Goal: Navigation & Orientation: Find specific page/section

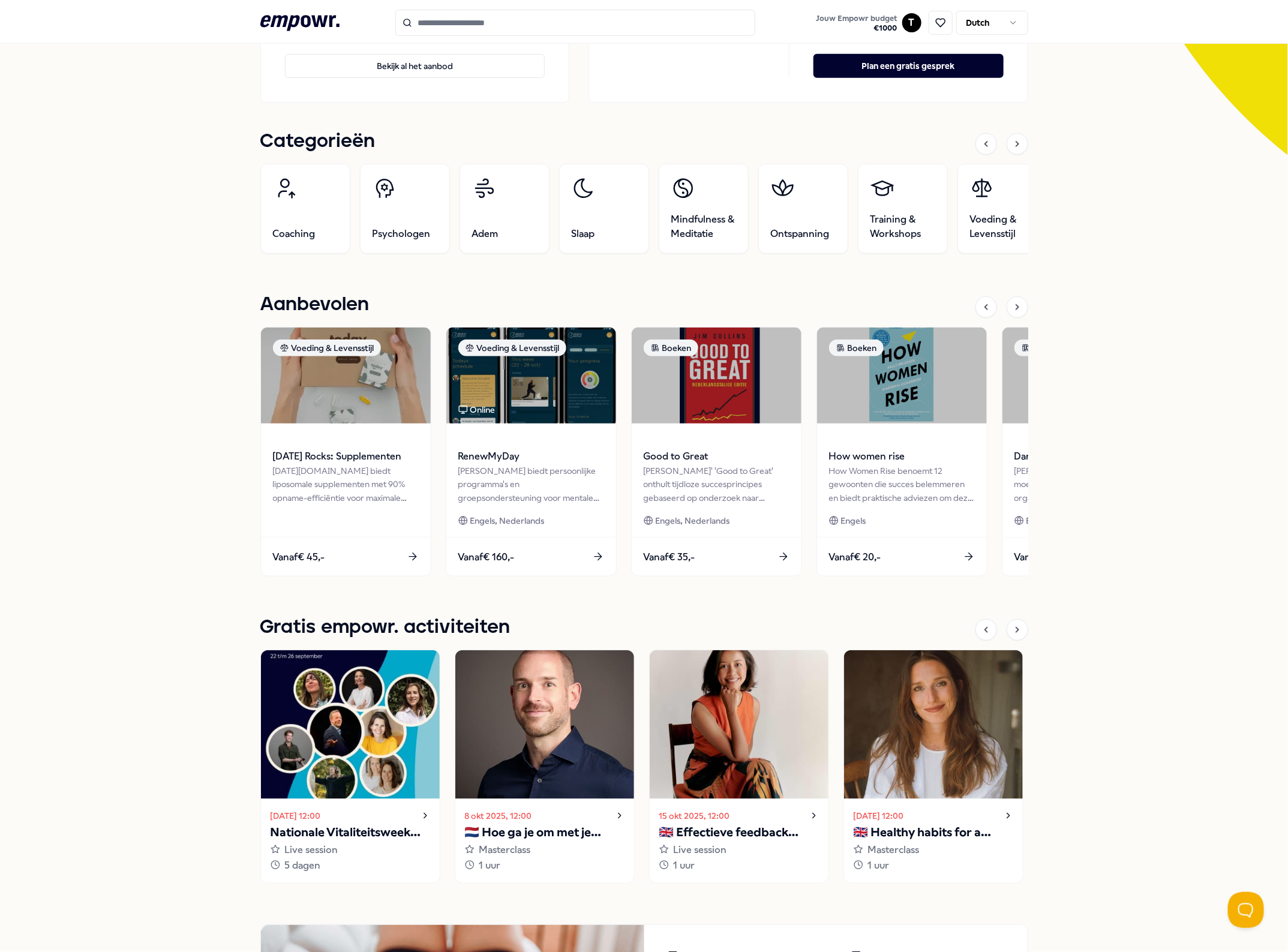
scroll to position [375, 0]
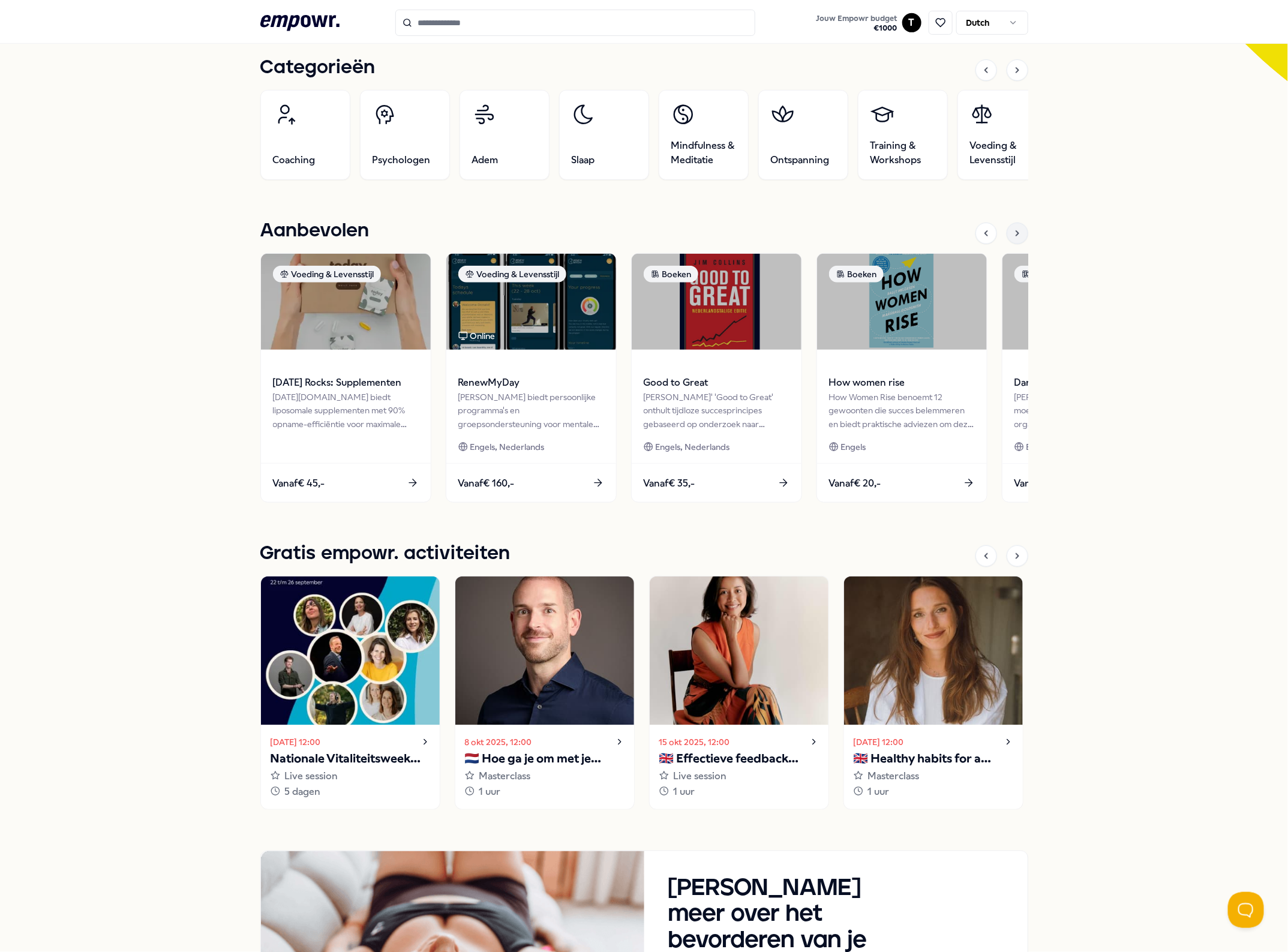
click at [1010, 240] on div at bounding box center [1017, 233] width 21 height 21
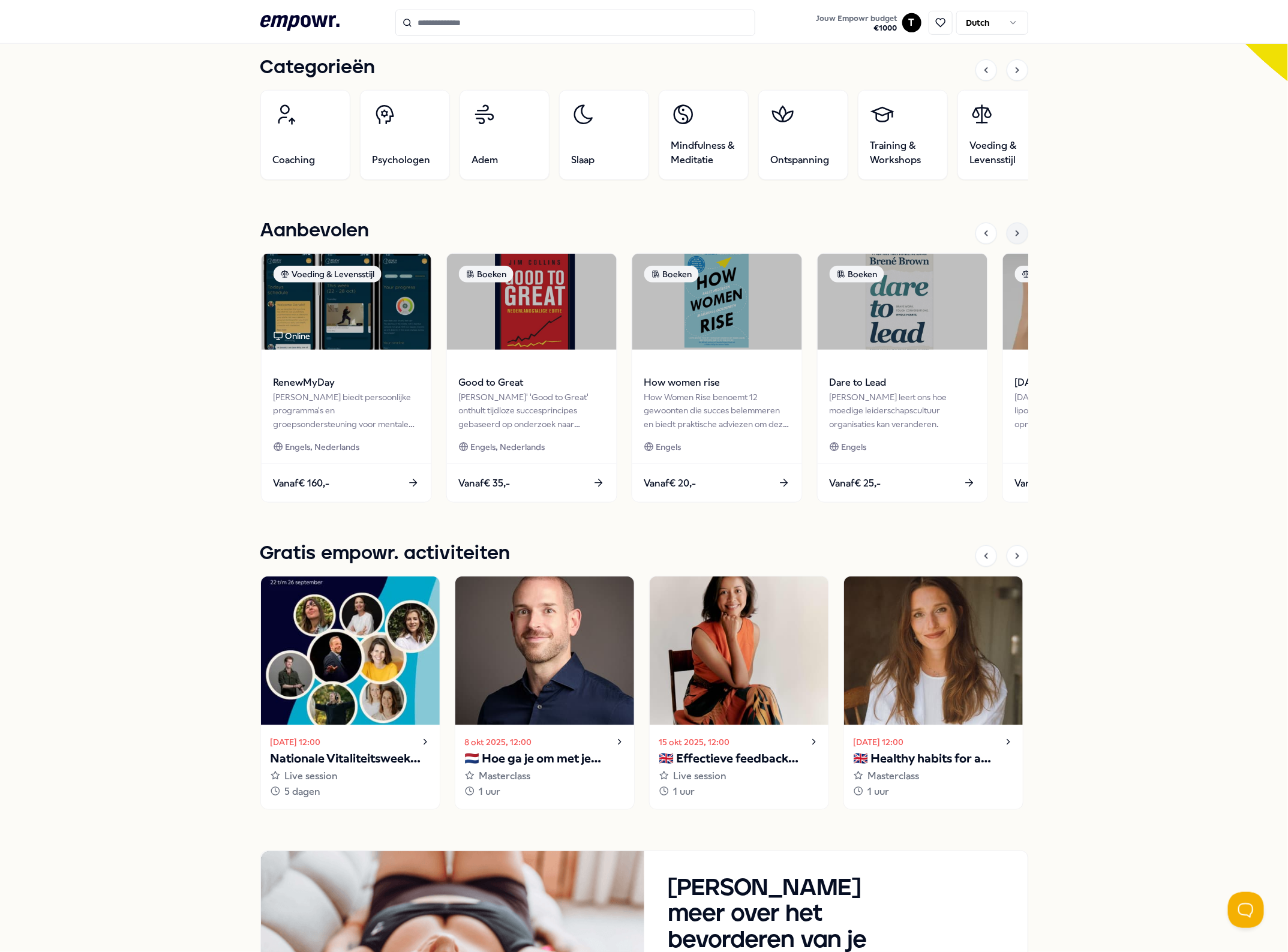
click at [1013, 238] on icon at bounding box center [1017, 233] width 10 height 10
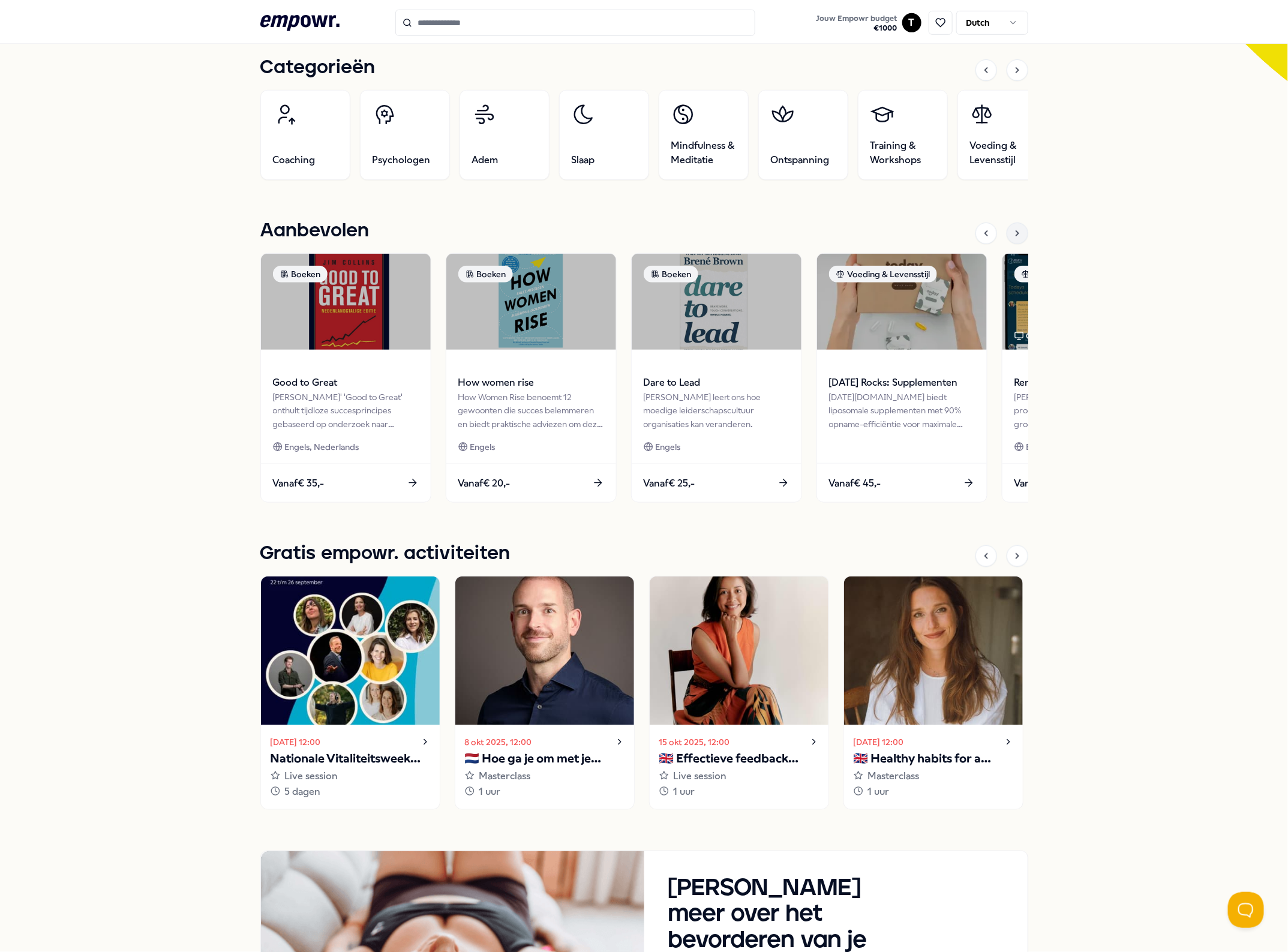
click at [1013, 238] on icon at bounding box center [1017, 233] width 10 height 10
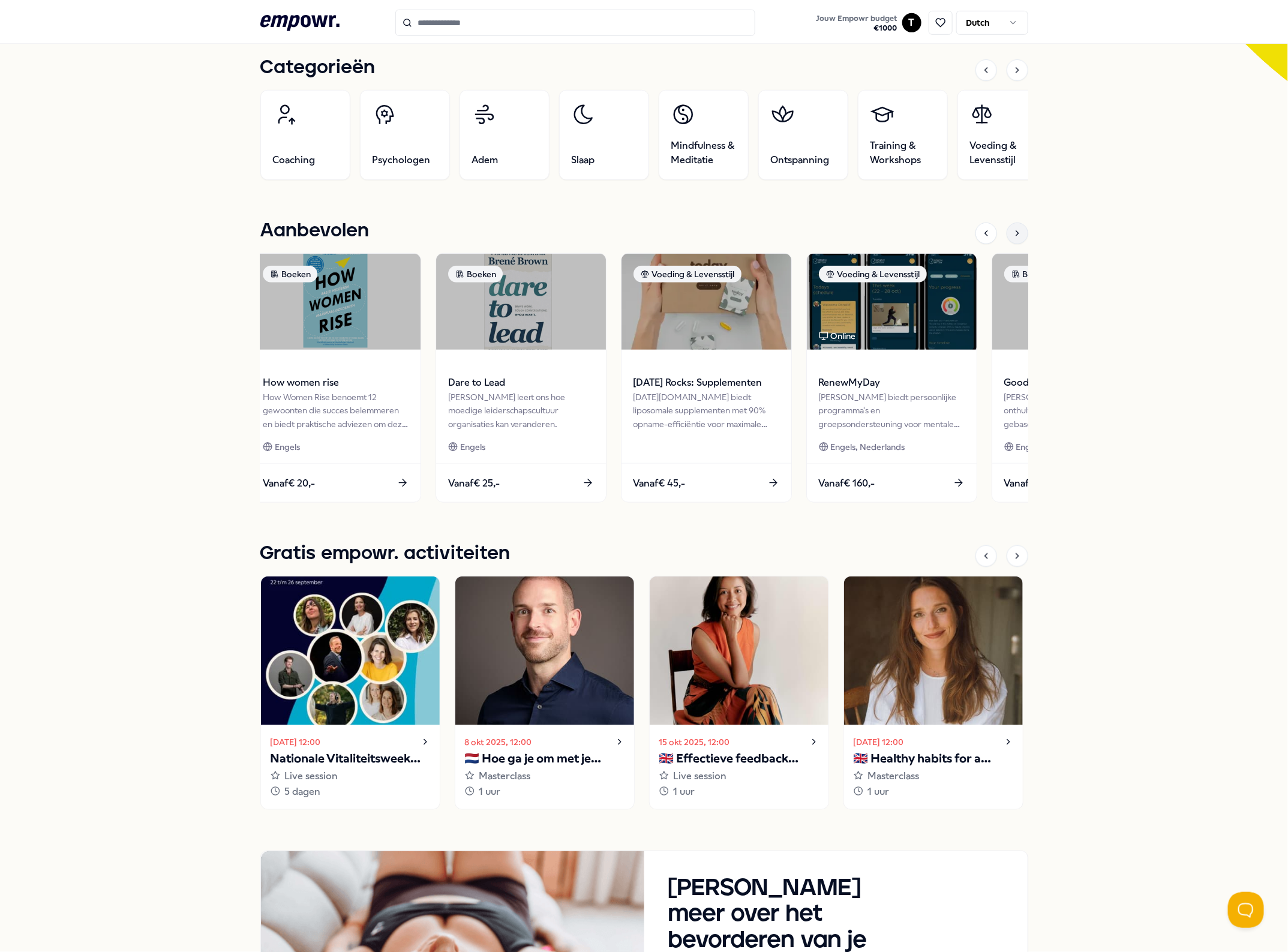
click at [1013, 238] on icon at bounding box center [1017, 233] width 10 height 10
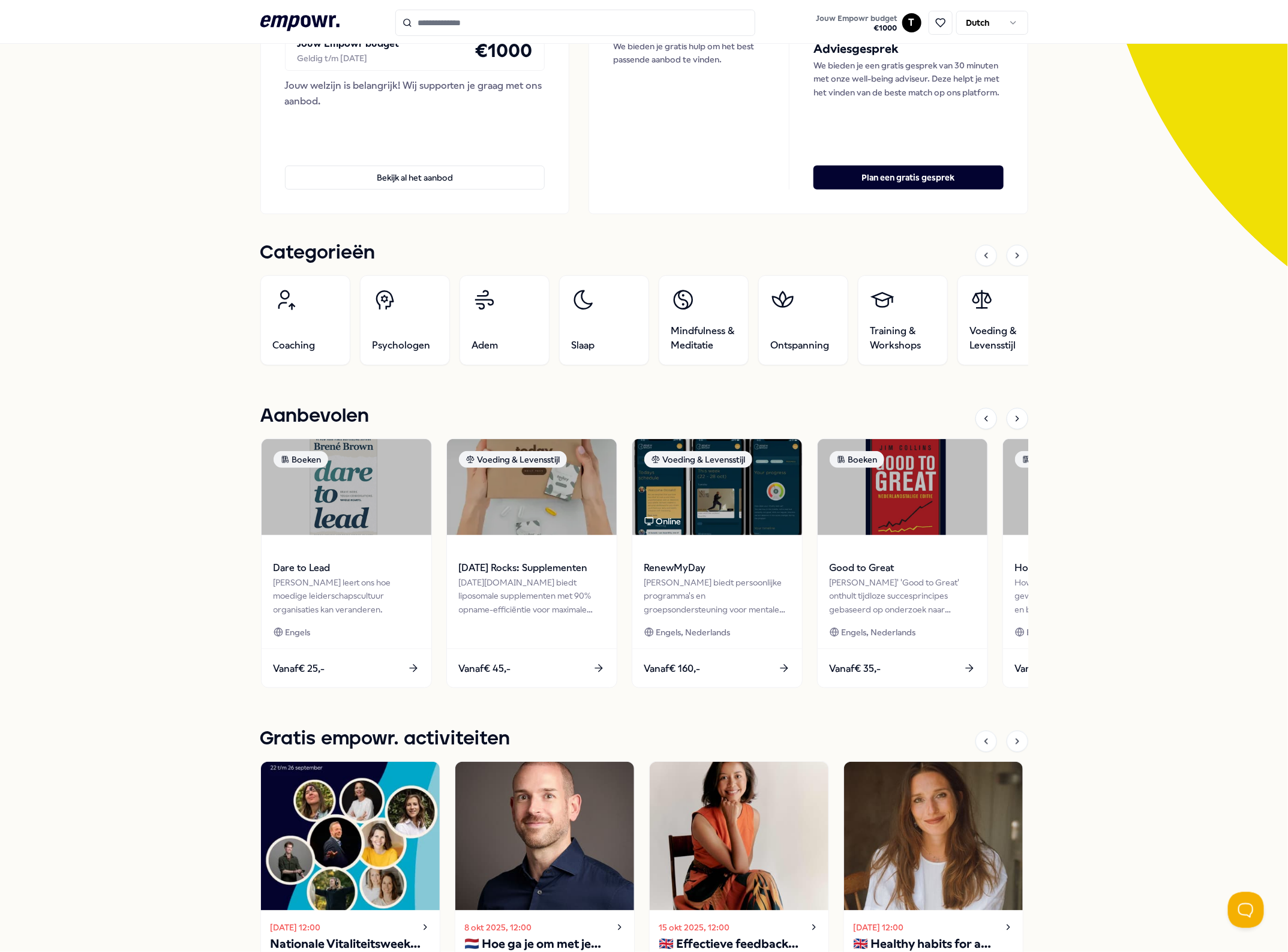
scroll to position [0, 0]
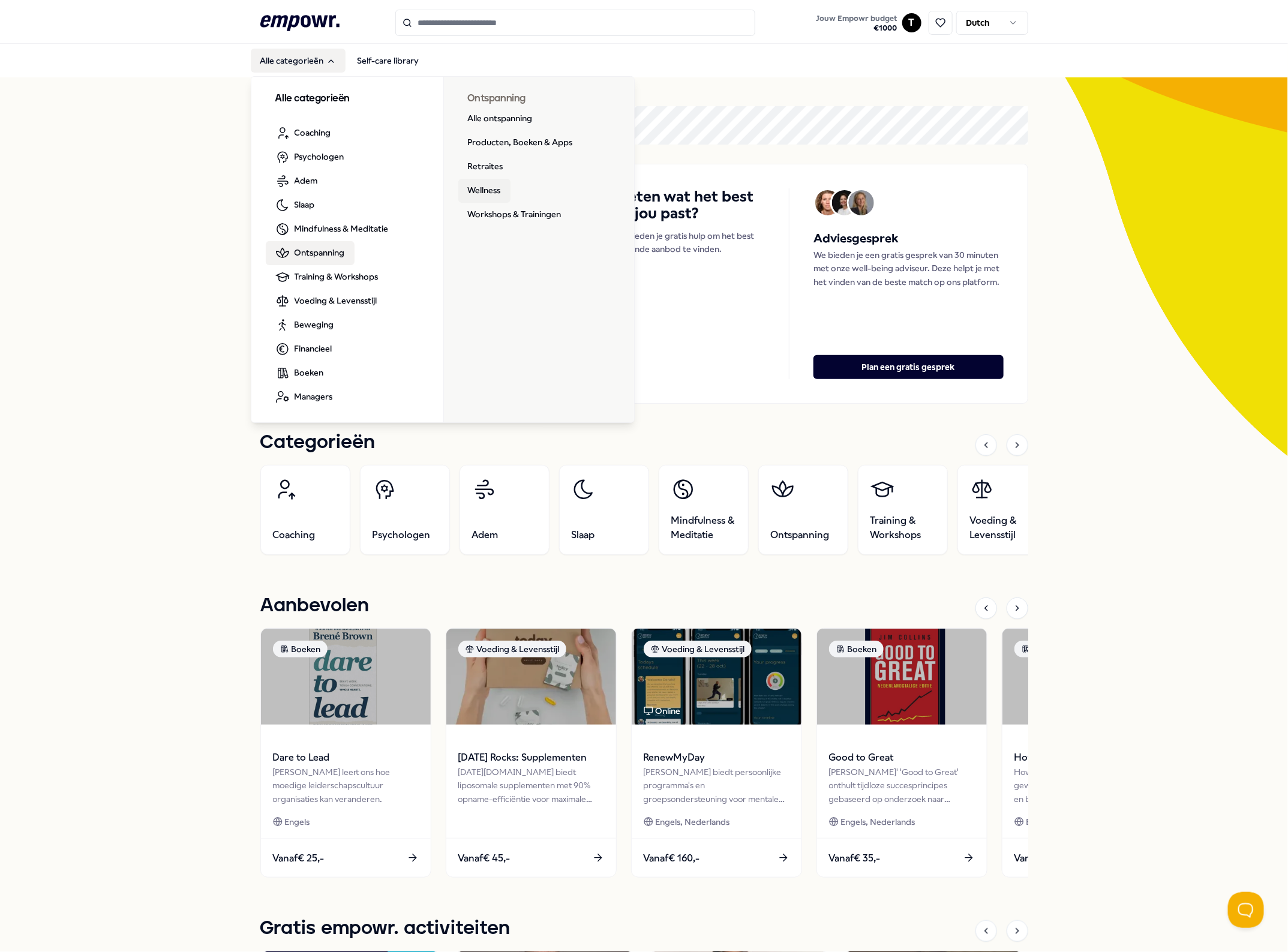
click at [479, 187] on link "Wellness" at bounding box center [484, 190] width 52 height 24
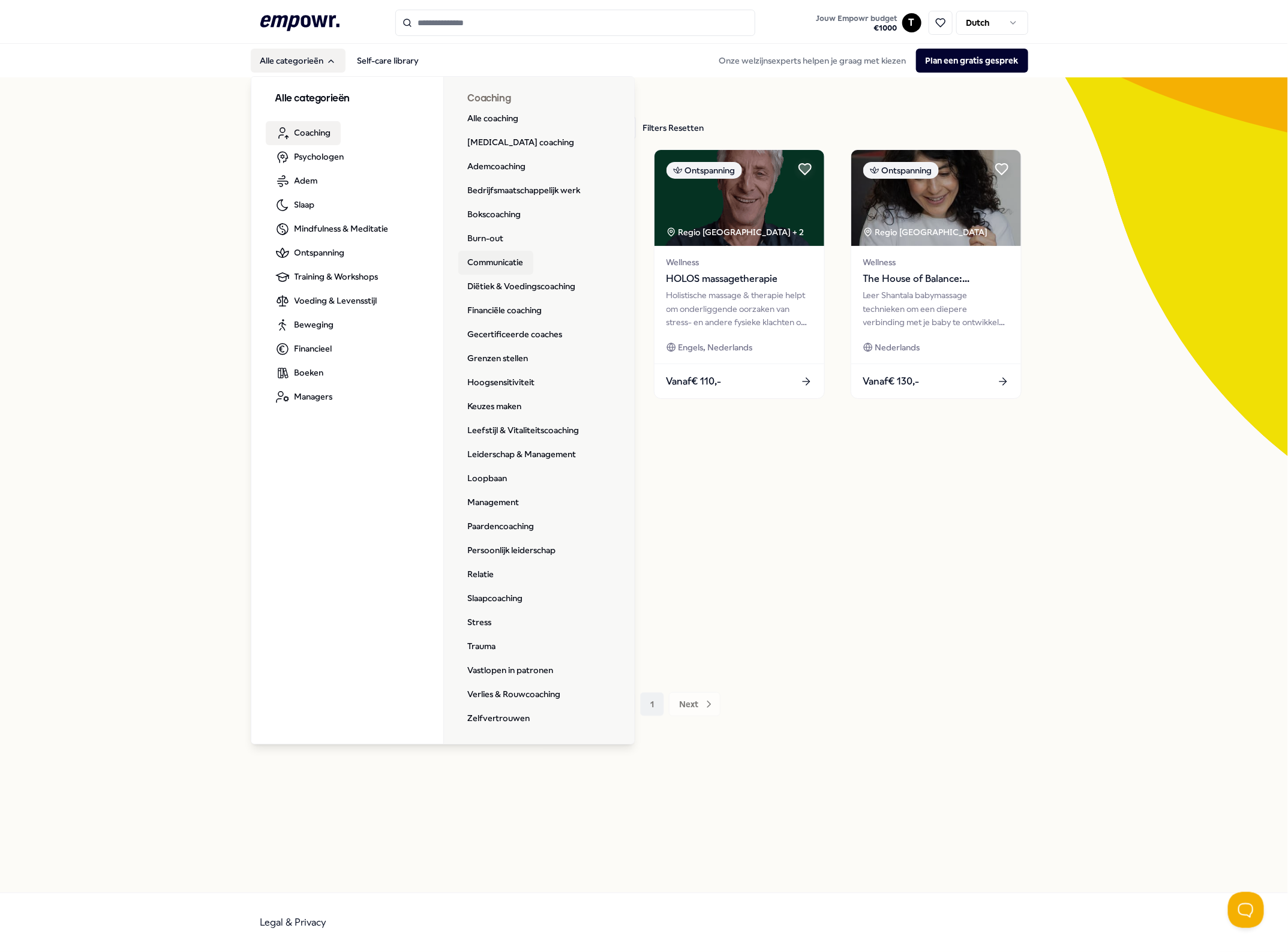
click at [490, 263] on link "Communicatie" at bounding box center [496, 262] width 75 height 24
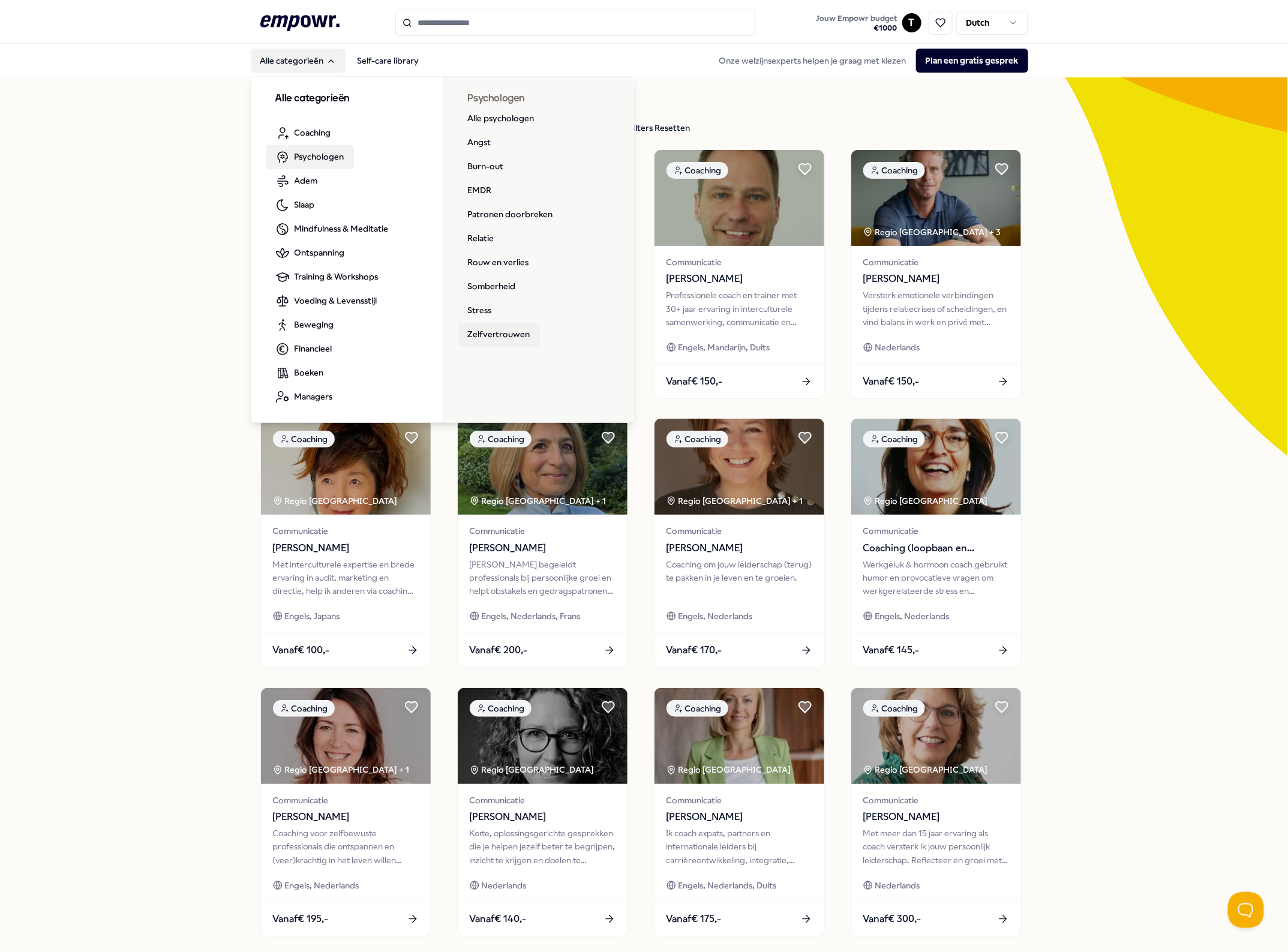
click at [514, 333] on link "Zelfvertrouwen" at bounding box center [499, 334] width 82 height 24
